Goal: Task Accomplishment & Management: Use online tool/utility

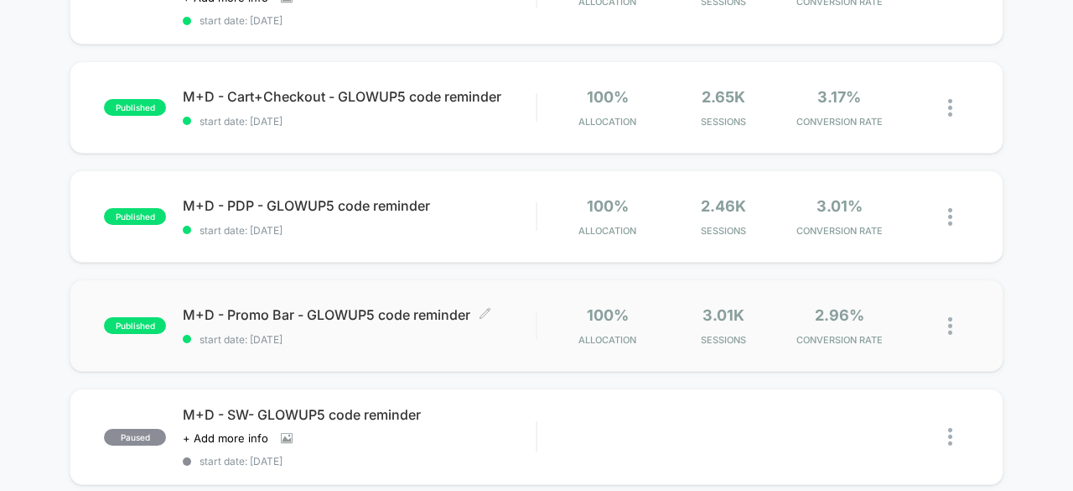
scroll to position [168, 0]
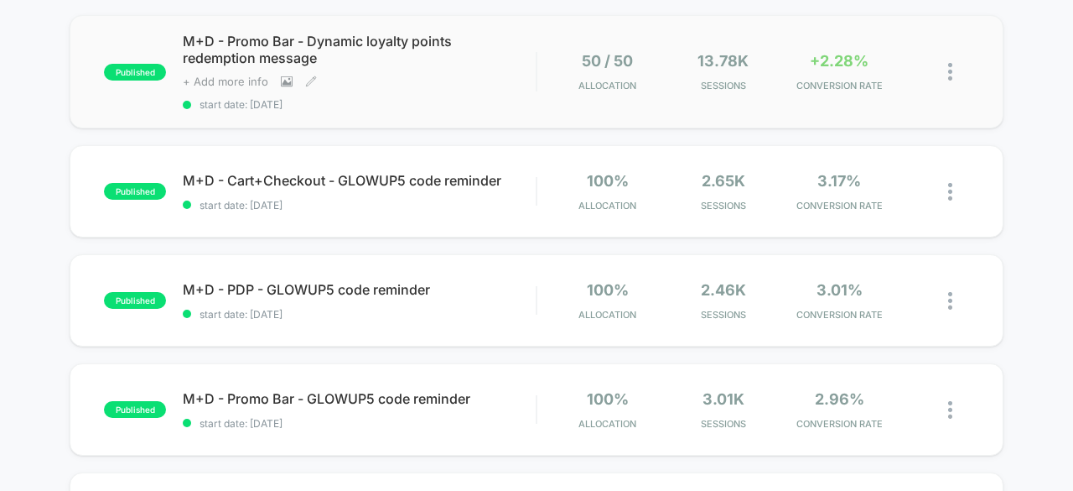
click at [210, 85] on span "+ Add more info" at bounding box center [226, 81] width 86 height 13
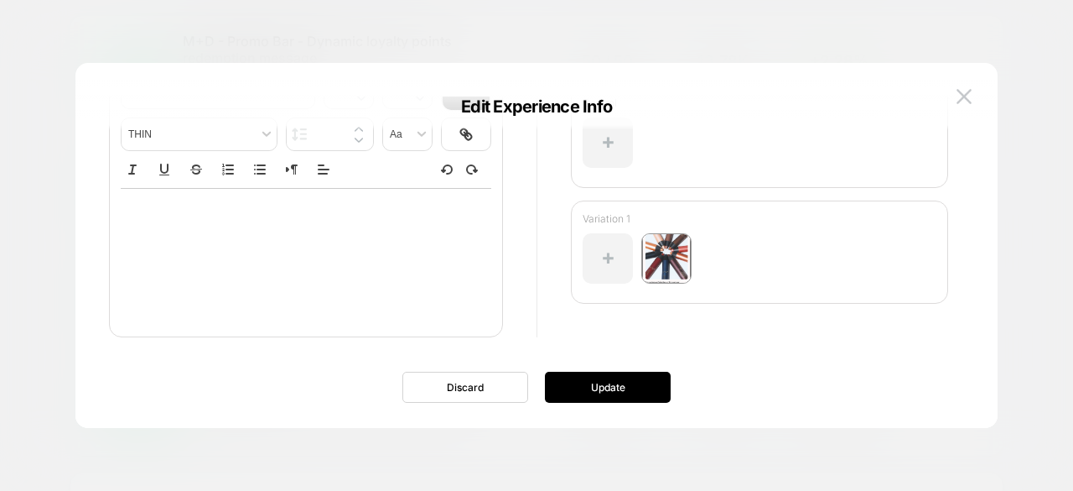
scroll to position [0, 0]
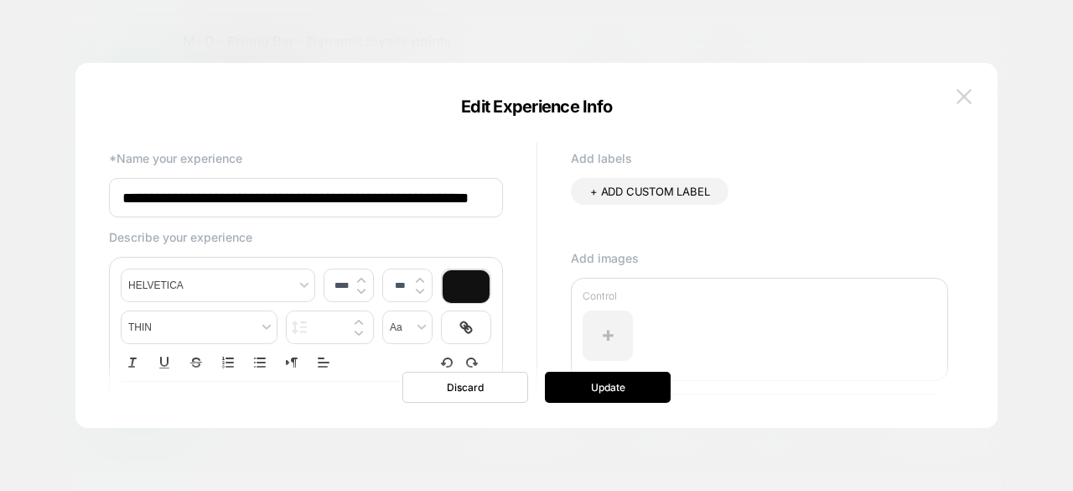
click at [967, 102] on img at bounding box center [964, 96] width 15 height 14
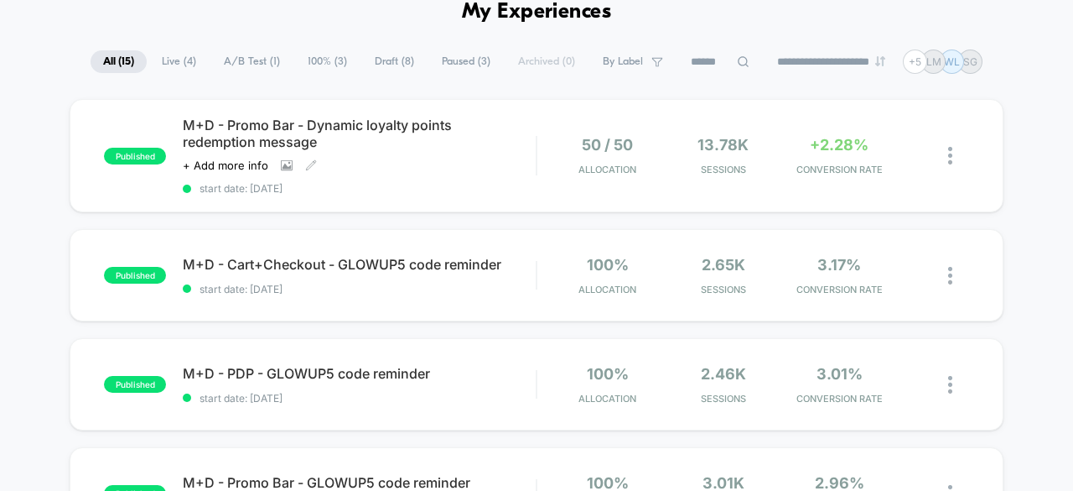
scroll to position [168, 0]
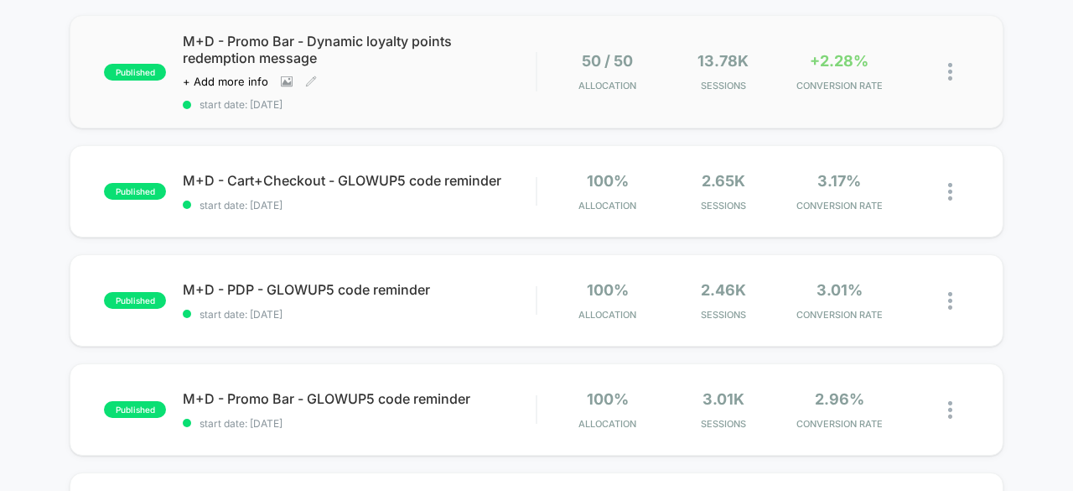
click at [950, 71] on img at bounding box center [950, 72] width 4 height 18
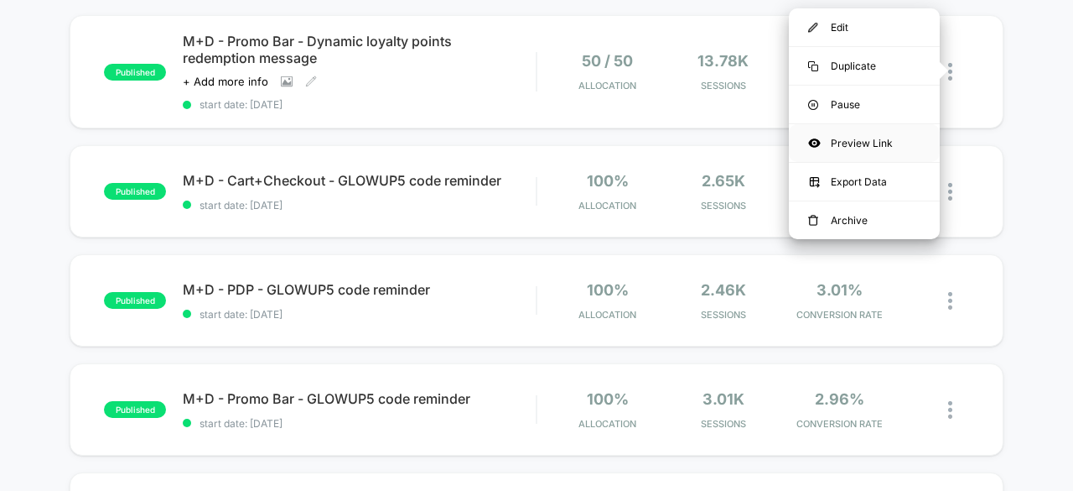
click at [875, 142] on div "Preview Link" at bounding box center [864, 143] width 151 height 38
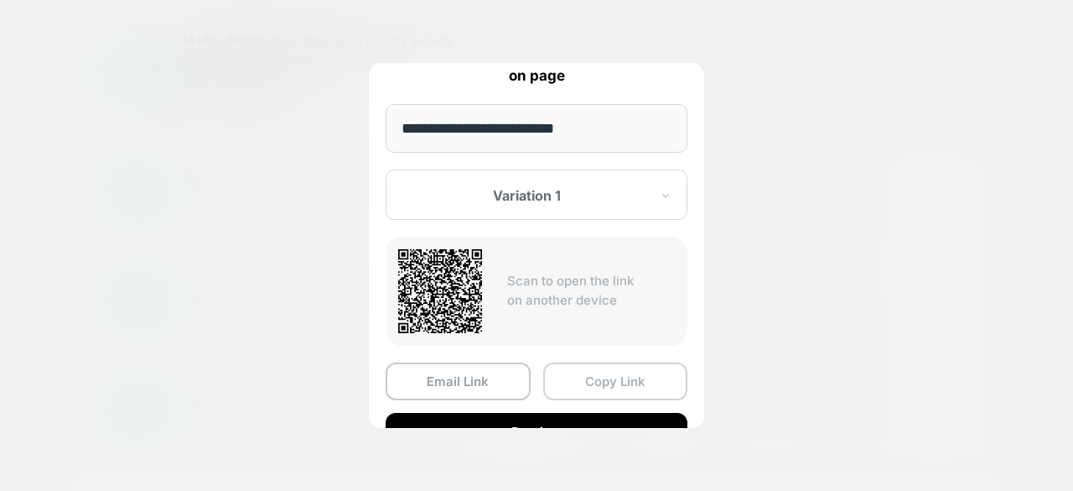
click at [590, 385] on button "Copy Link" at bounding box center [615, 381] width 145 height 38
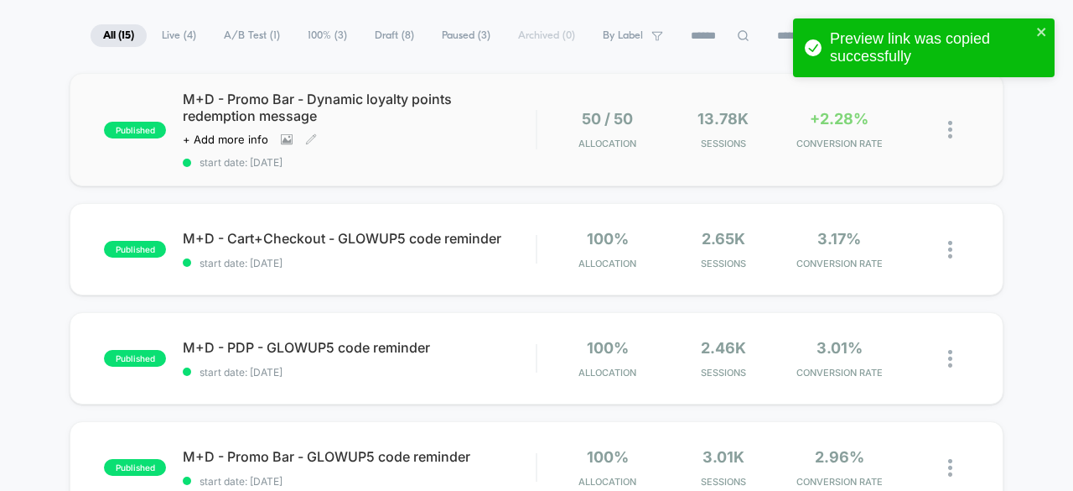
scroll to position [84, 0]
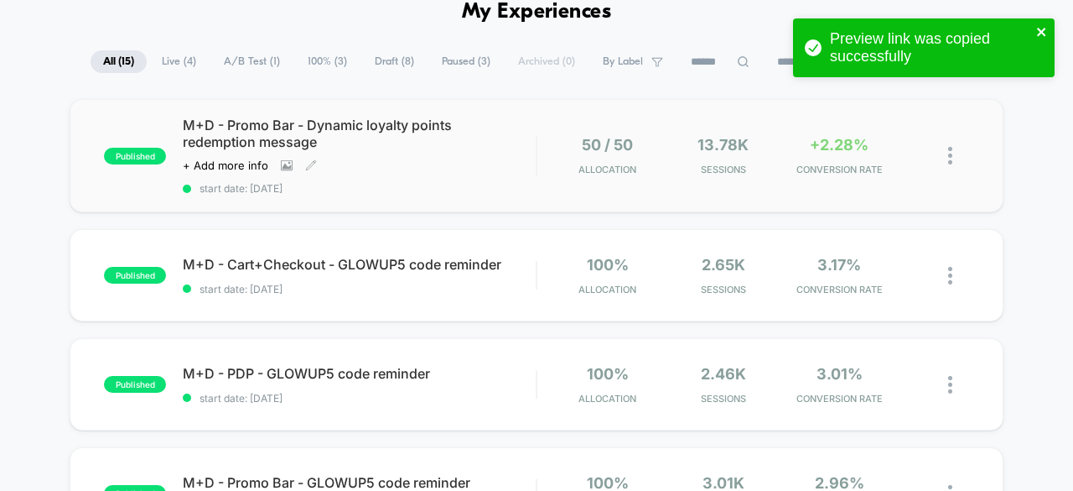
click at [1043, 33] on icon "close" at bounding box center [1041, 32] width 8 height 8
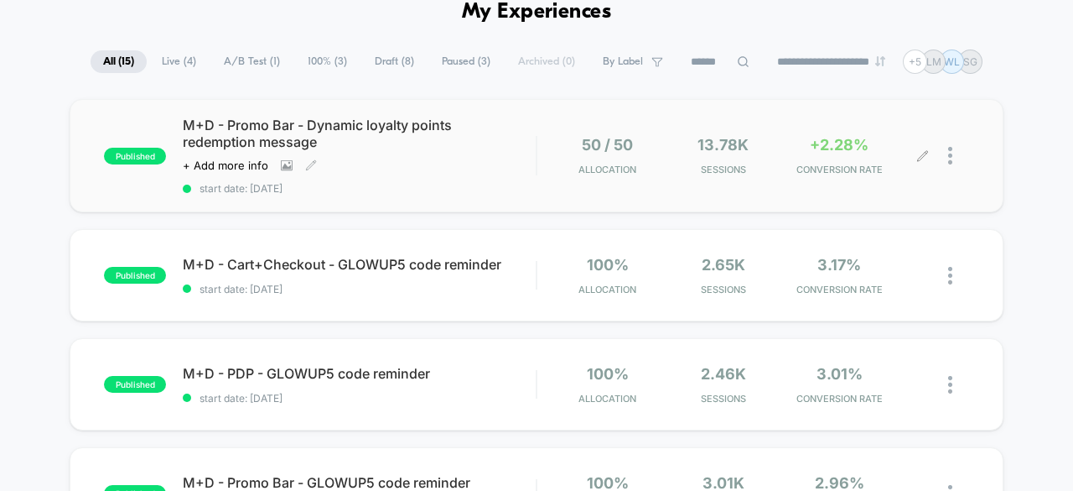
click at [954, 155] on div at bounding box center [958, 155] width 21 height 39
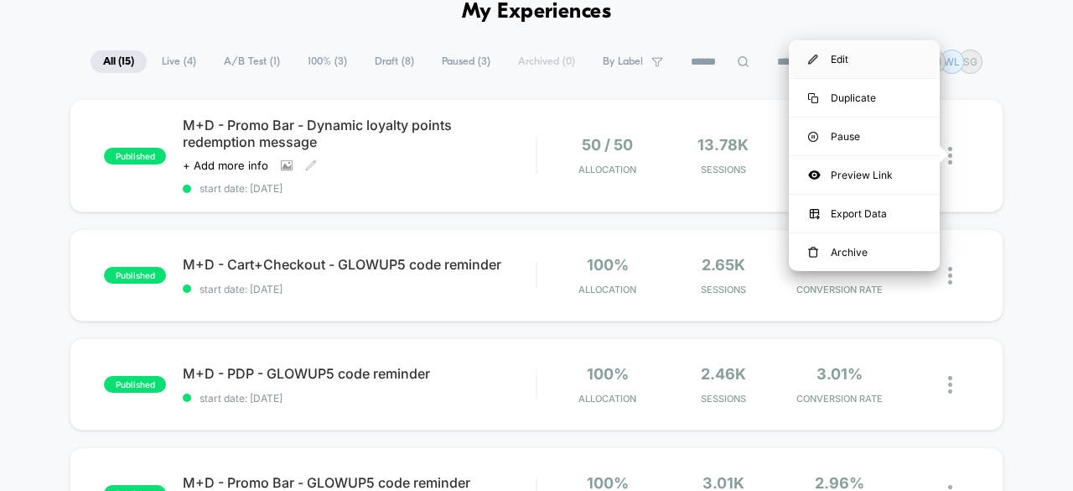
click at [890, 60] on div "Edit" at bounding box center [864, 59] width 151 height 38
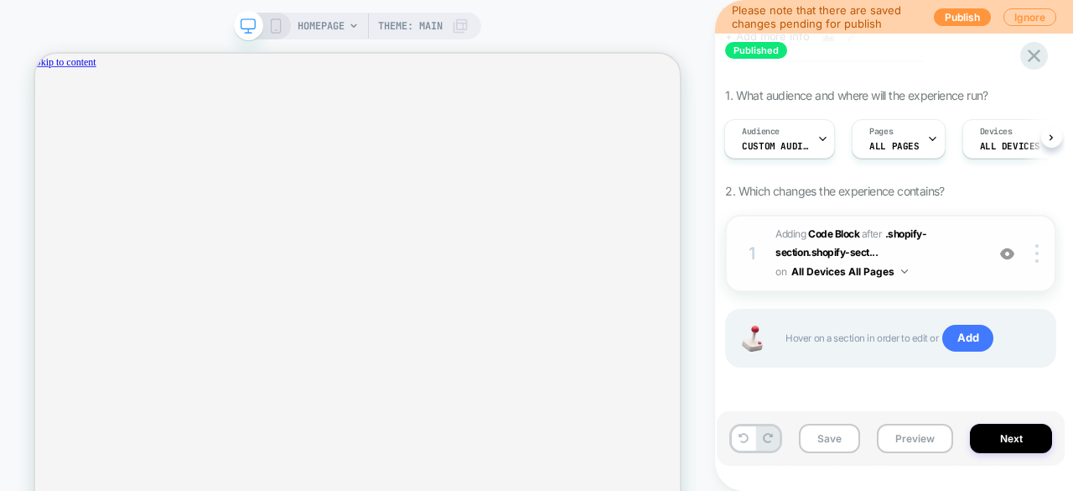
scroll to position [0, 746]
click at [1009, 250] on img at bounding box center [1007, 254] width 14 height 14
click at [1004, 252] on img at bounding box center [1007, 254] width 14 height 14
click at [1009, 252] on img at bounding box center [1007, 254] width 14 height 14
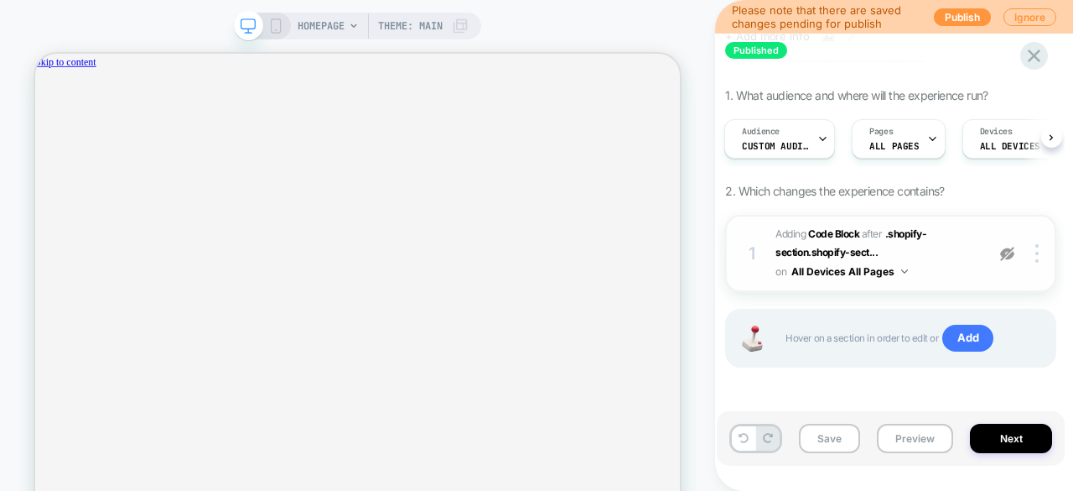
click at [1005, 250] on img at bounding box center [1007, 254] width 14 height 14
click at [939, 243] on span "Adding Code Block AFTER .shopify-section.shopify-sect... .shopify-section.shopi…" at bounding box center [876, 253] width 201 height 57
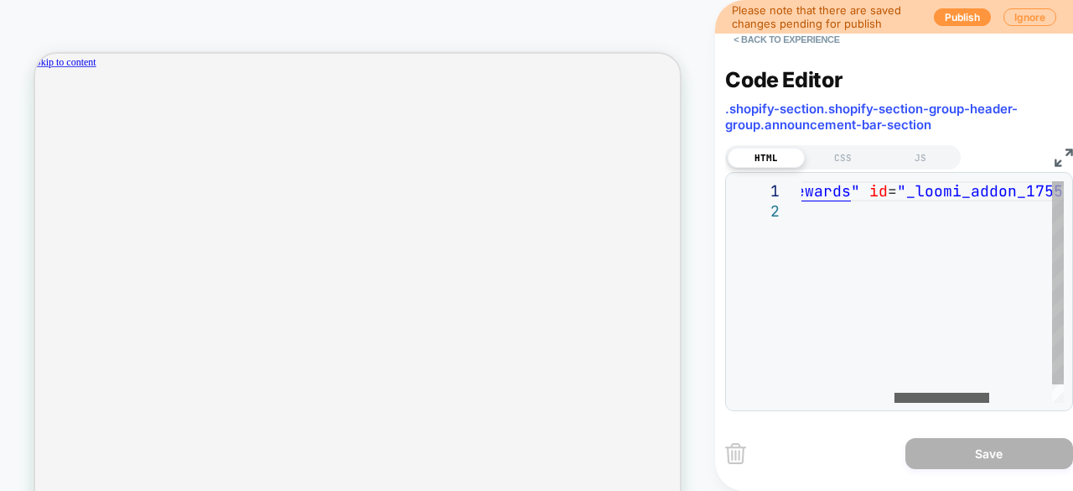
scroll to position [0, 746]
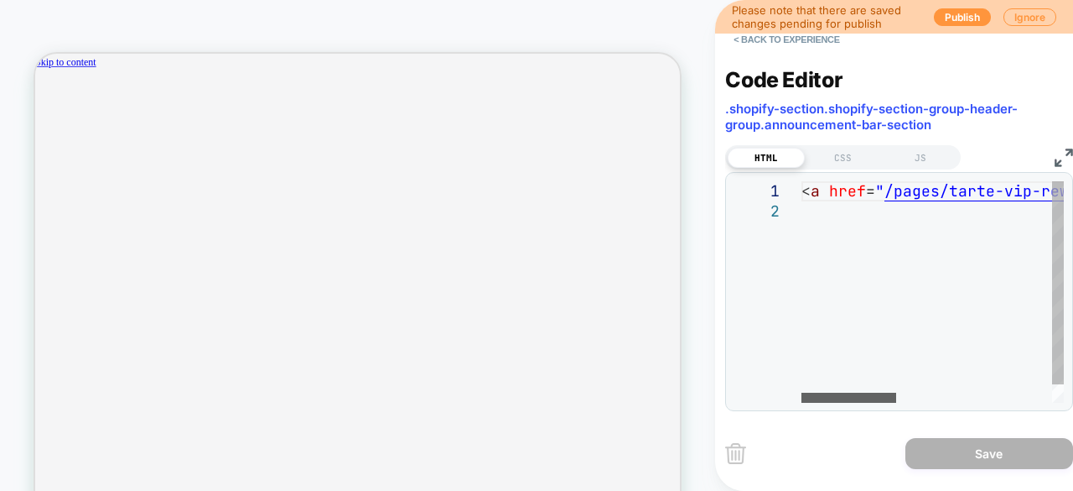
click at [802, 392] on div at bounding box center [849, 397] width 95 height 10
click at [1058, 148] on img at bounding box center [1064, 157] width 18 height 18
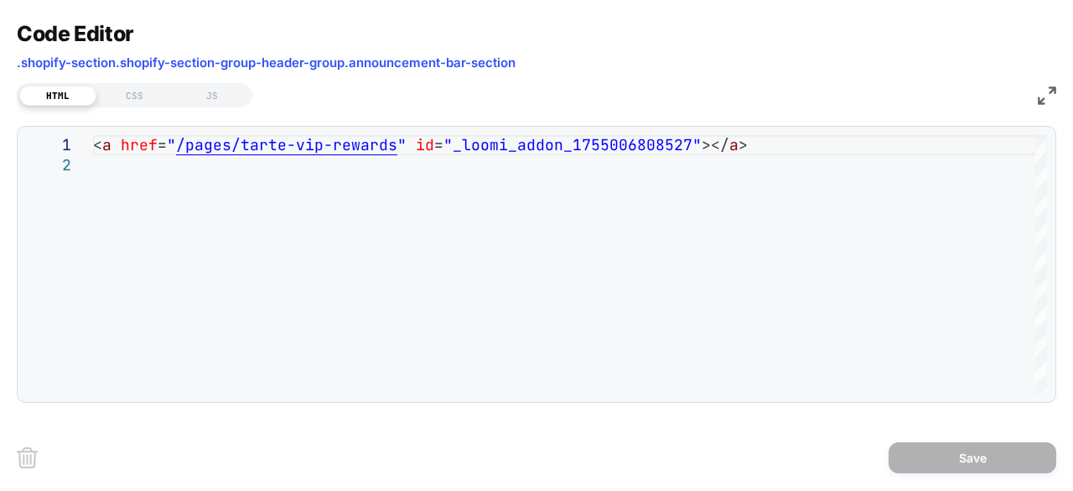
click at [1056, 92] on div "**********" at bounding box center [536, 245] width 1073 height 491
click at [1072, 93] on div "**********" at bounding box center [536, 245] width 1073 height 491
click at [1051, 95] on img at bounding box center [1047, 95] width 18 height 18
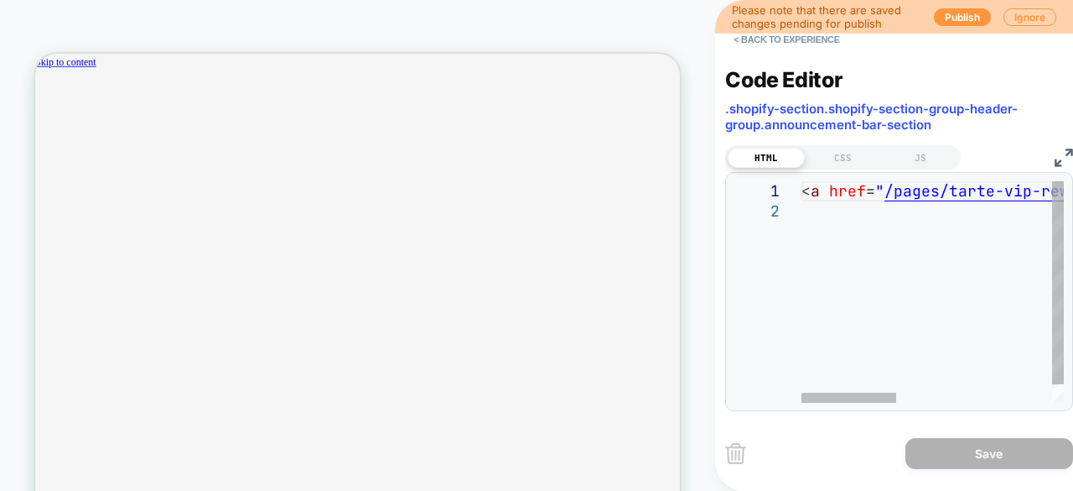
scroll to position [0, 0]
click at [776, 37] on button "< Back to experience" at bounding box center [786, 39] width 122 height 27
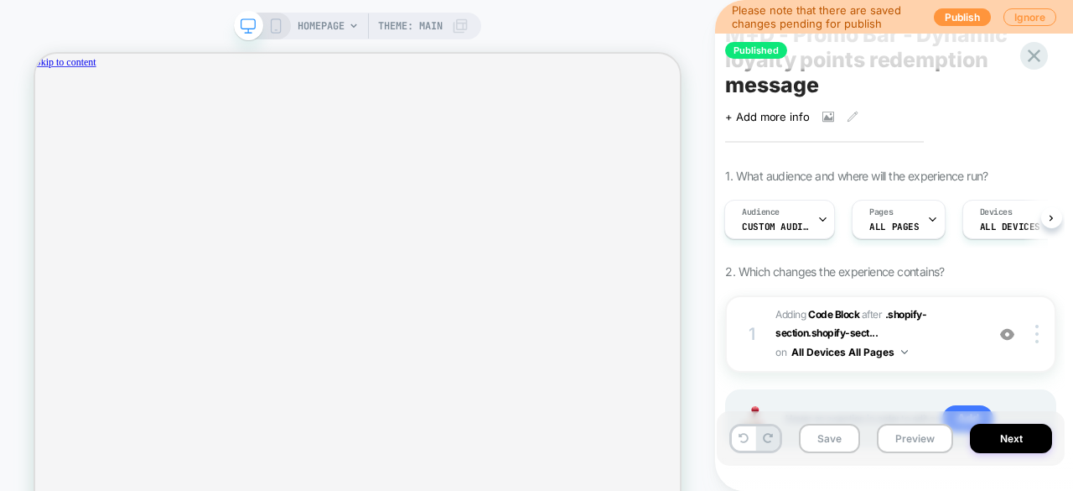
scroll to position [84, 0]
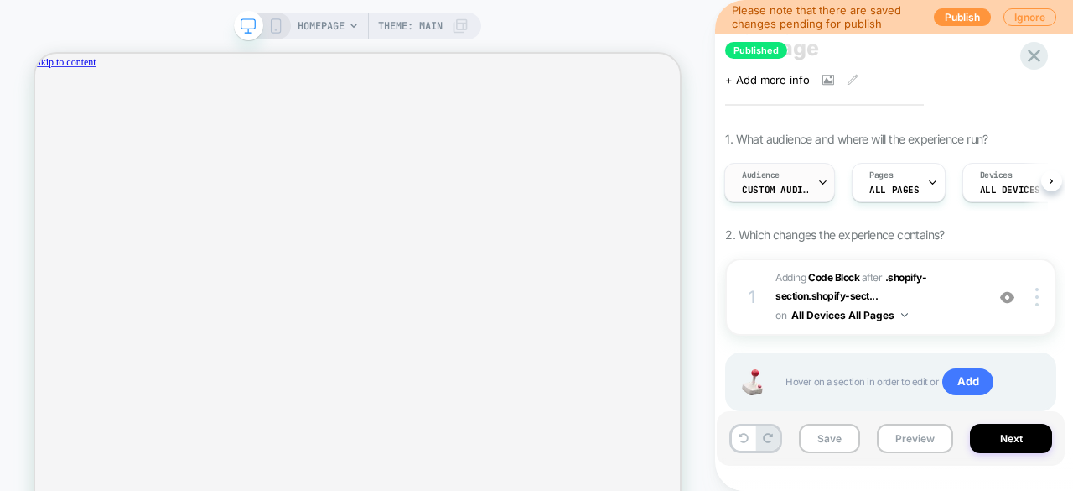
click at [800, 174] on div "Audience Custom Audience" at bounding box center [775, 183] width 101 height 38
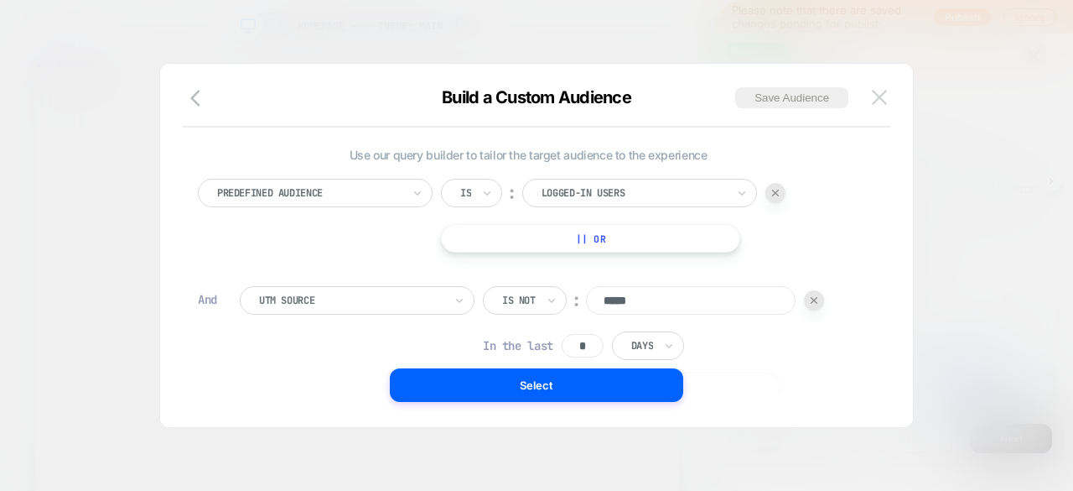
scroll to position [0, 1492]
click at [889, 97] on button at bounding box center [879, 97] width 25 height 25
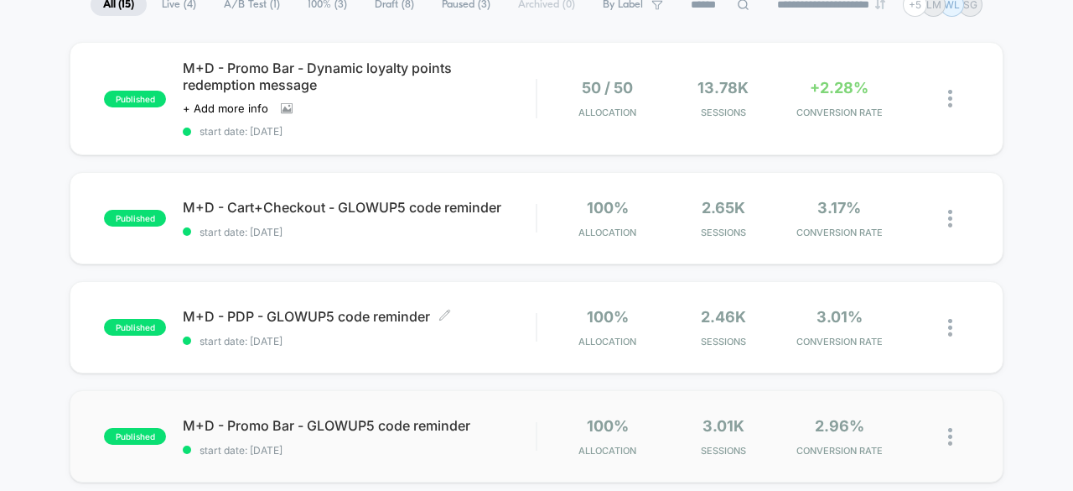
scroll to position [168, 0]
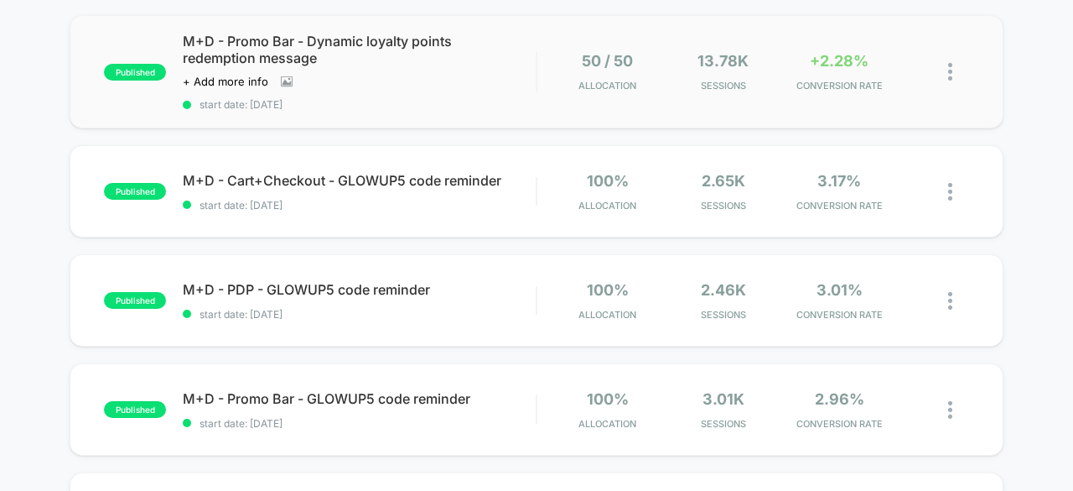
click at [949, 73] on img at bounding box center [950, 72] width 4 height 18
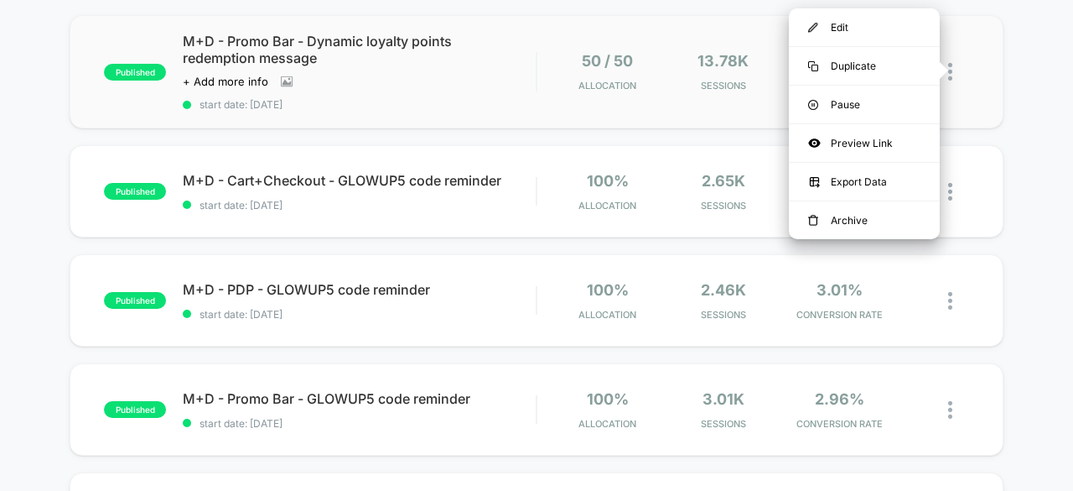
click at [1001, 101] on div "published M+D - Promo Bar - Dynamic loyalty points redemption message Click to …" at bounding box center [537, 71] width 934 height 113
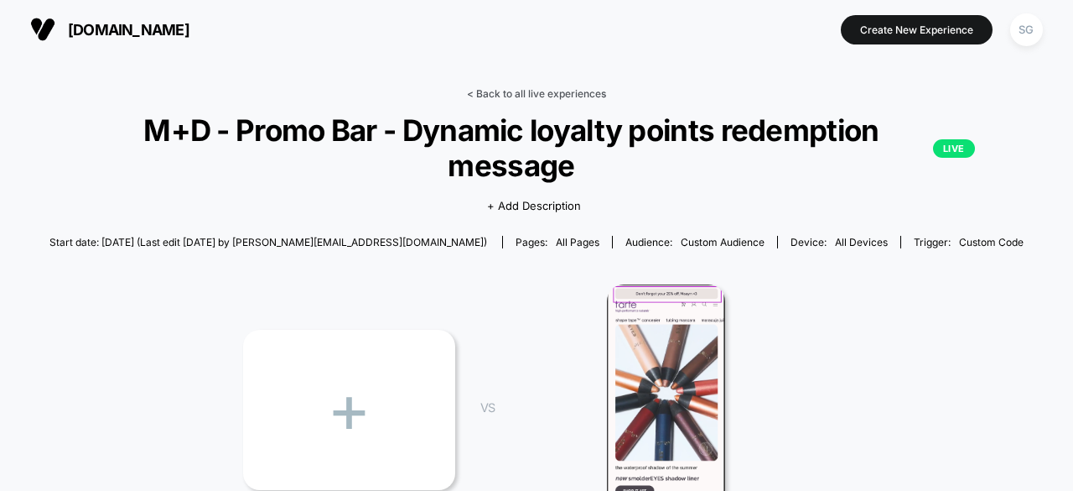
click at [536, 93] on link "< Back to all live experiences" at bounding box center [536, 93] width 139 height 13
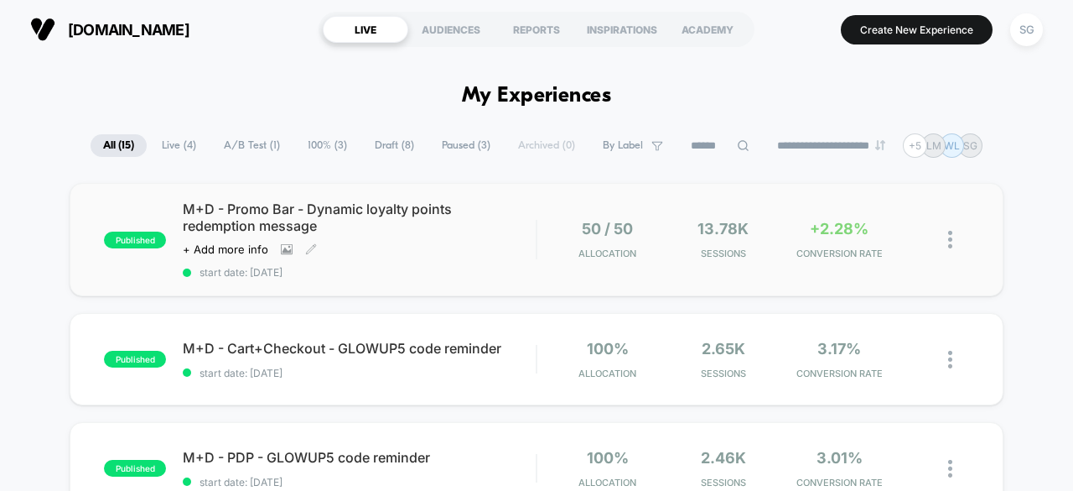
click at [431, 189] on div "published M+D - Promo Bar - Dynamic loyalty points redemption message Click to …" at bounding box center [537, 239] width 934 height 113
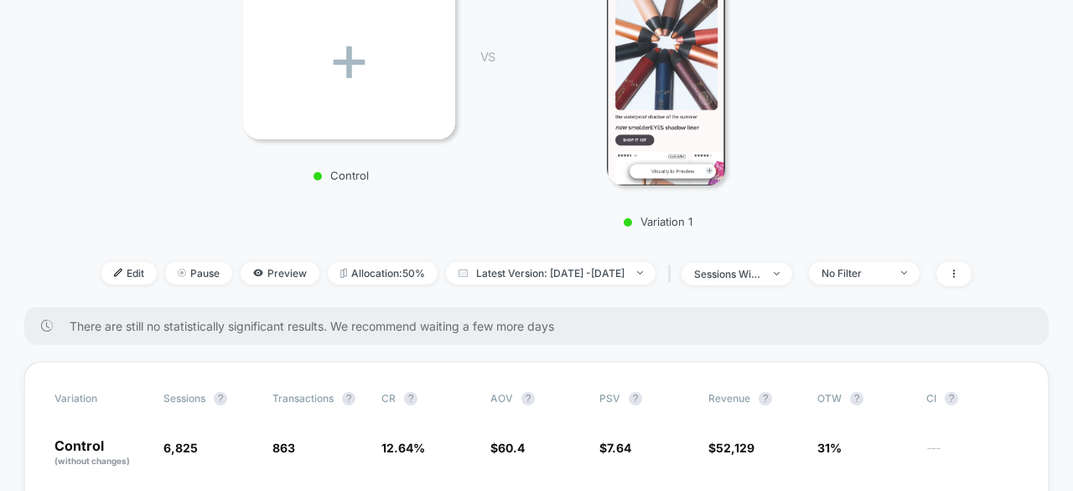
scroll to position [168, 0]
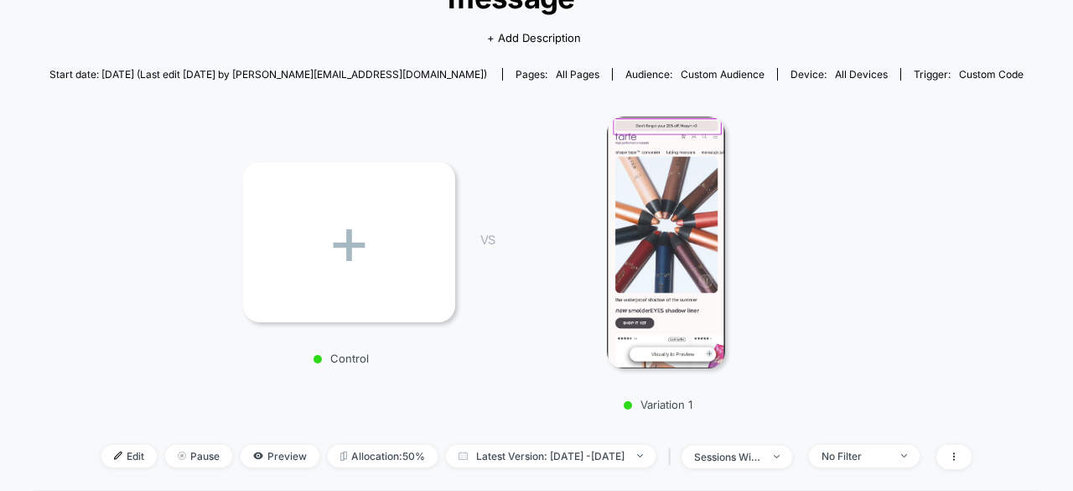
click at [944, 190] on div "+ Control VS Variation 1" at bounding box center [528, 258] width 974 height 322
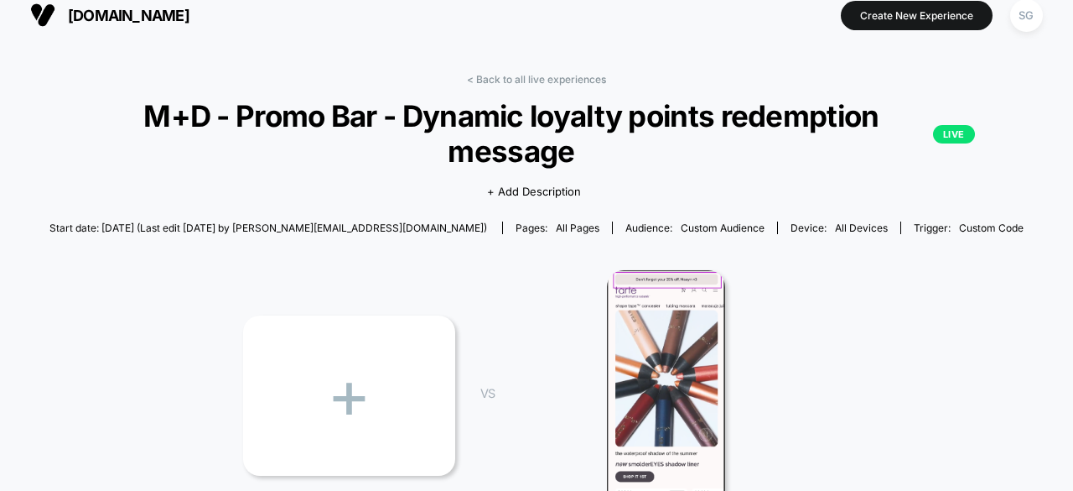
scroll to position [0, 0]
